Goal: Transaction & Acquisition: Purchase product/service

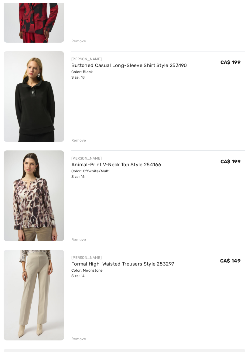
scroll to position [1626, 0]
click at [84, 238] on div "Remove" at bounding box center [78, 238] width 15 height 5
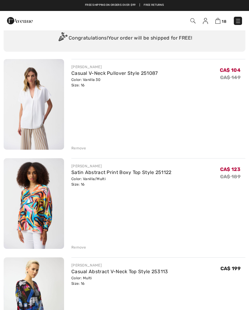
scroll to position [0, 0]
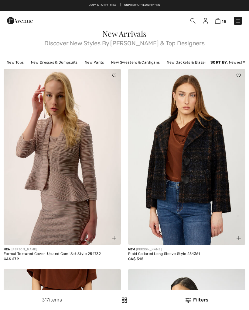
checkbox input "true"
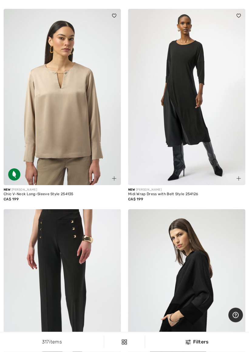
scroll to position [670, 0]
click at [85, 147] on img at bounding box center [62, 97] width 117 height 176
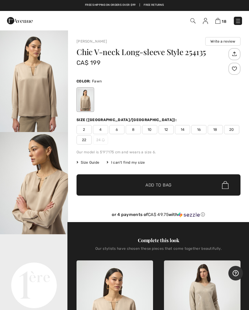
click at [200, 129] on span "16" at bounding box center [199, 129] width 15 height 9
click at [163, 185] on span "Add to Bag" at bounding box center [159, 185] width 26 height 6
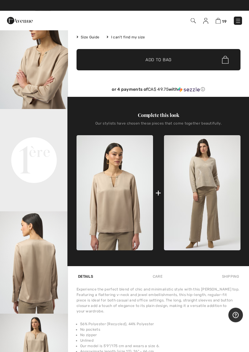
scroll to position [126, 0]
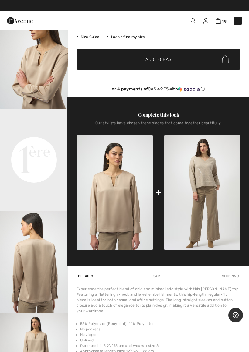
click at [218, 220] on img at bounding box center [202, 192] width 77 height 115
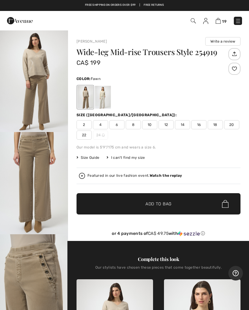
click at [218, 122] on span "18" at bounding box center [215, 124] width 15 height 9
click at [158, 203] on span "Add to Bag" at bounding box center [159, 204] width 26 height 6
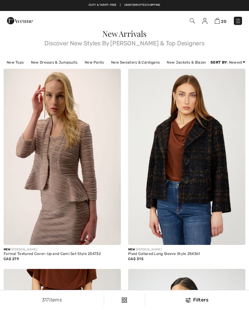
checkbox input "true"
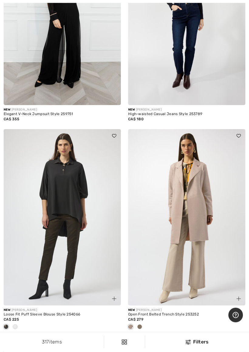
scroll to position [2242, 0]
click at [19, 310] on div at bounding box center [15, 327] width 9 height 10
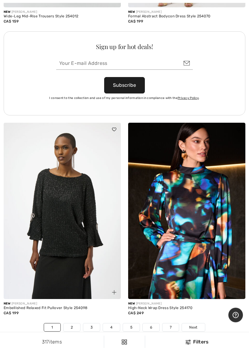
scroll to position [5154, 0]
click at [75, 310] on link "2" at bounding box center [72, 327] width 17 height 8
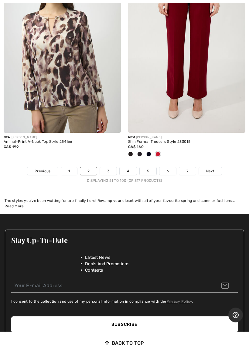
scroll to position [5284, 0]
click at [110, 167] on link "3" at bounding box center [108, 171] width 17 height 8
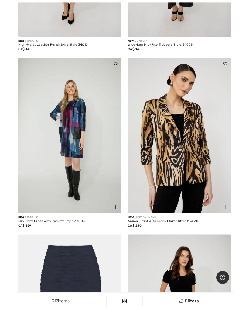
scroll to position [3178, 0]
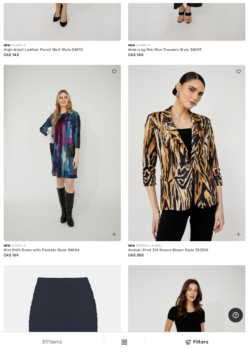
click at [209, 190] on img at bounding box center [186, 153] width 117 height 176
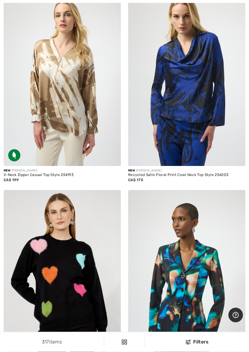
scroll to position [4305, 0]
click at [81, 124] on img at bounding box center [62, 78] width 117 height 176
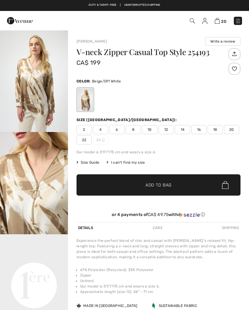
checkbox input "true"
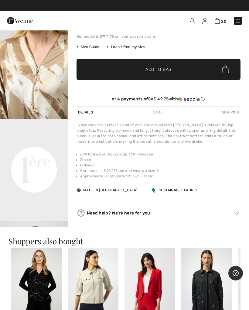
scroll to position [115, 0]
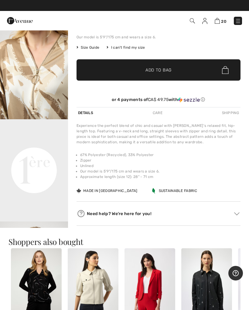
click at [46, 153] on video "Your browser does not support the video tag." at bounding box center [34, 136] width 68 height 34
click at [45, 153] on video "Your browser does not support the video tag." at bounding box center [34, 136] width 68 height 34
click at [47, 153] on video "Your browser does not support the video tag." at bounding box center [34, 136] width 68 height 34
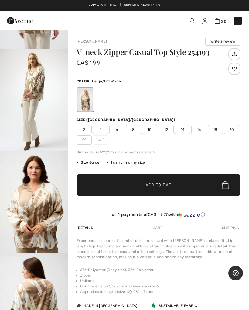
scroll to position [390, 0]
click at [41, 151] on img "4 / 7" at bounding box center [34, 99] width 68 height 102
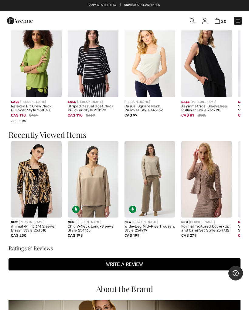
scroll to position [456, 0]
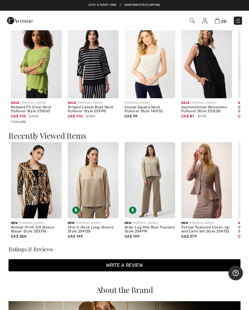
click at [106, 187] on img at bounding box center [93, 180] width 51 height 76
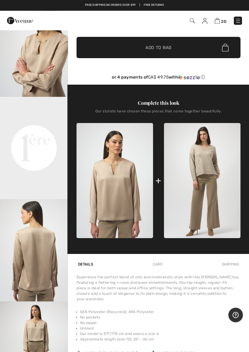
scroll to position [137, 0]
click at [217, 206] on img at bounding box center [202, 180] width 77 height 115
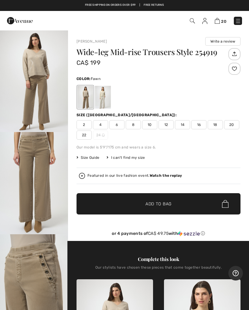
click at [48, 180] on img "2 / 4" at bounding box center [34, 183] width 68 height 102
click at [218, 124] on span "18" at bounding box center [215, 124] width 15 height 9
click at [89, 176] on div "Featured in our live fashion event. Watch the replay" at bounding box center [135, 176] width 95 height 4
